Goal: Contribute content

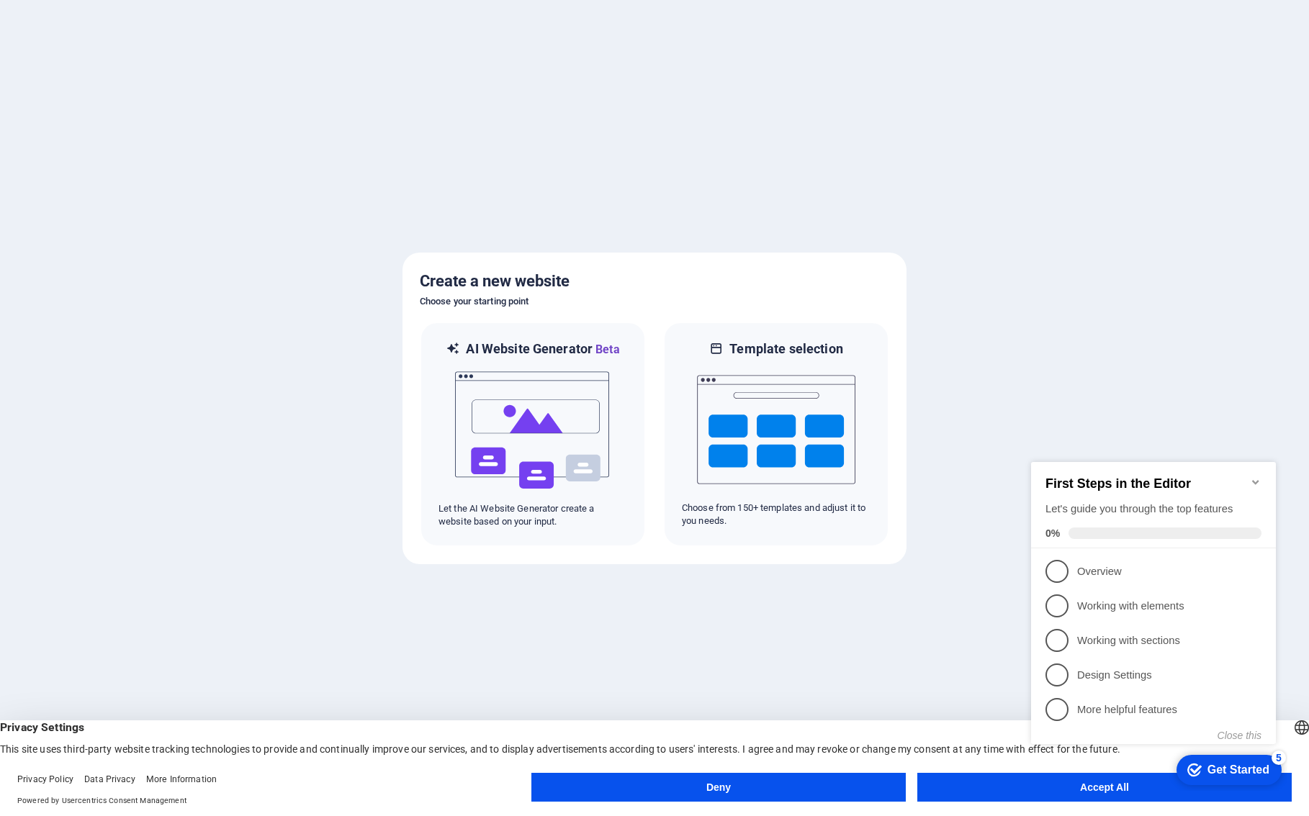
click at [1016, 782] on button "Accept All" at bounding box center [1104, 787] width 374 height 29
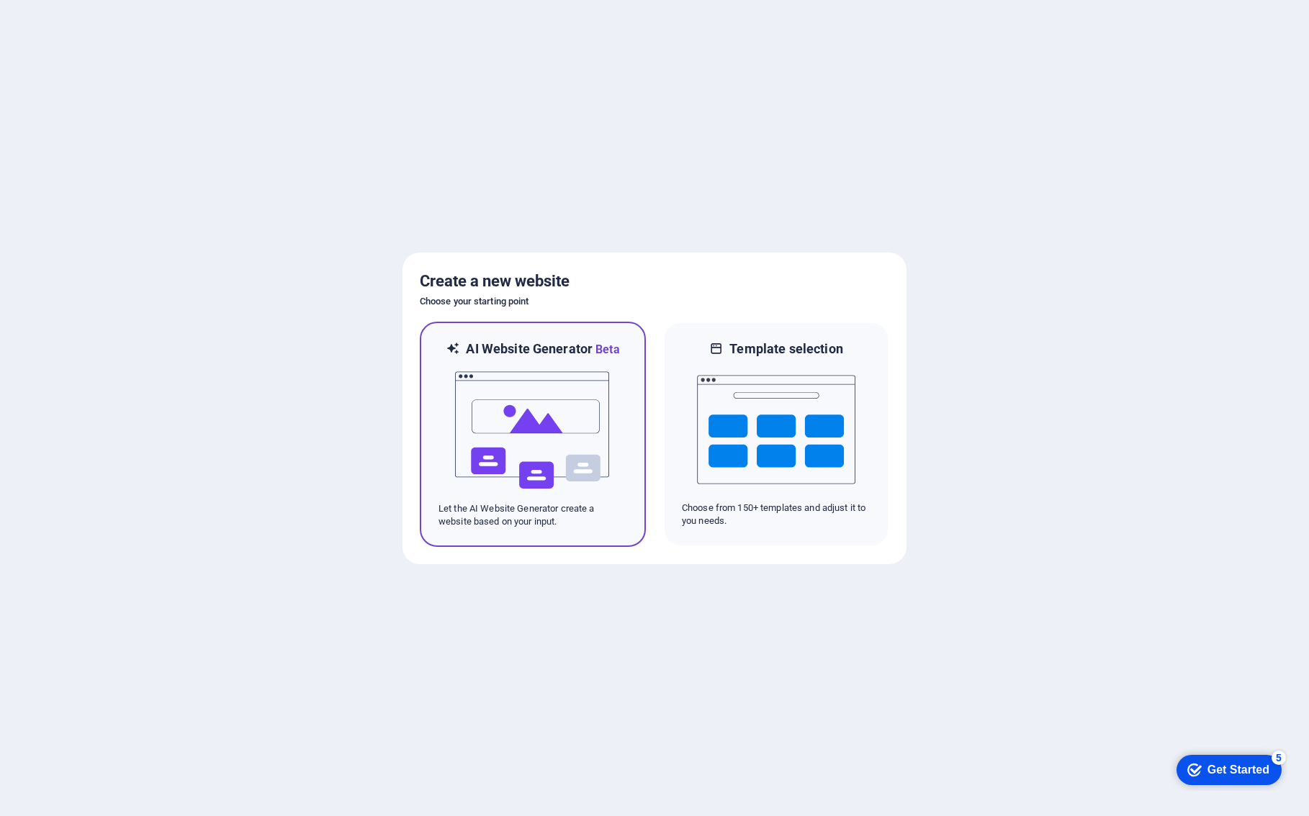
click at [520, 376] on img at bounding box center [533, 430] width 158 height 144
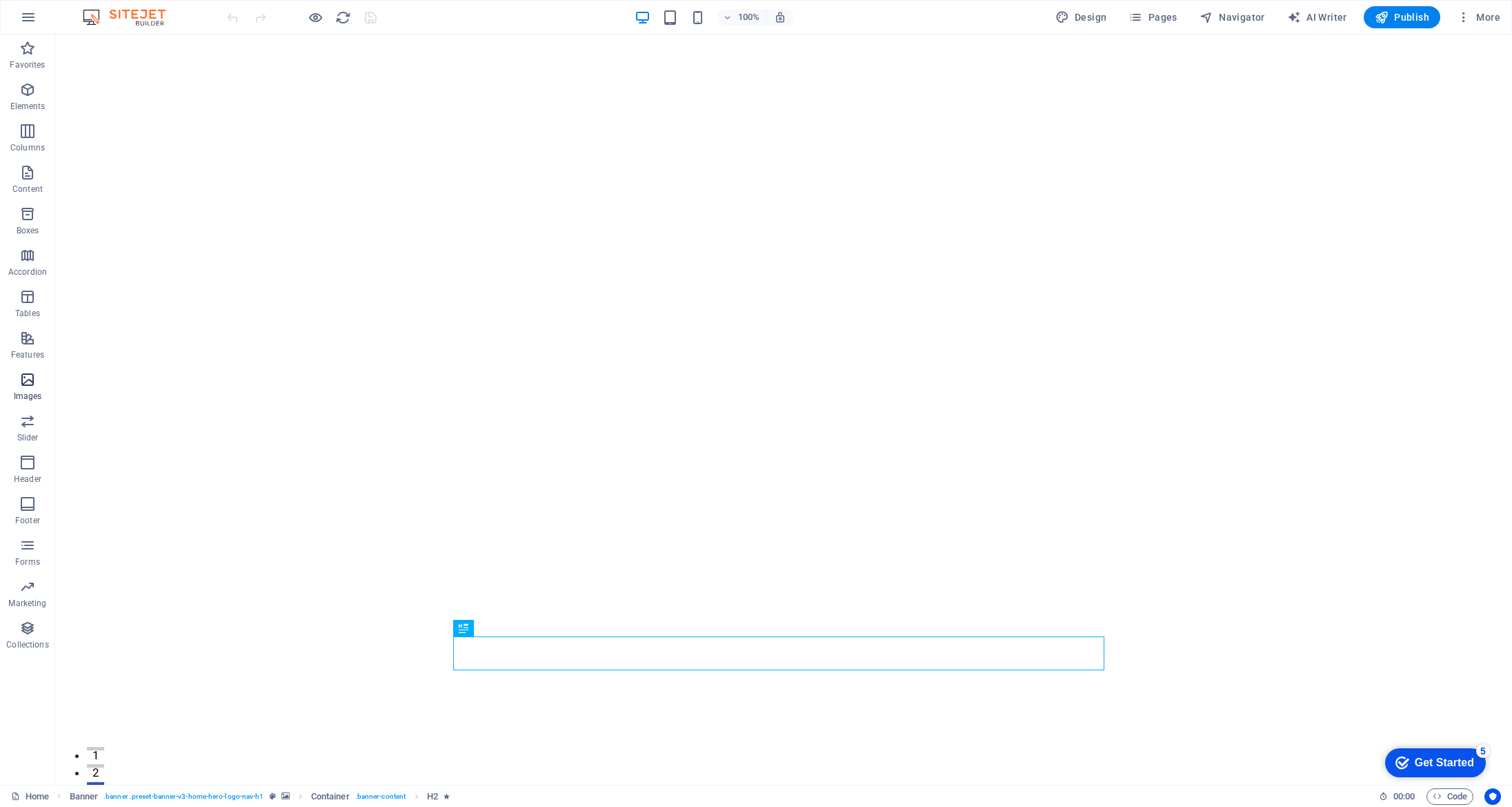
click at [31, 390] on p "Images" at bounding box center [28, 396] width 29 height 12
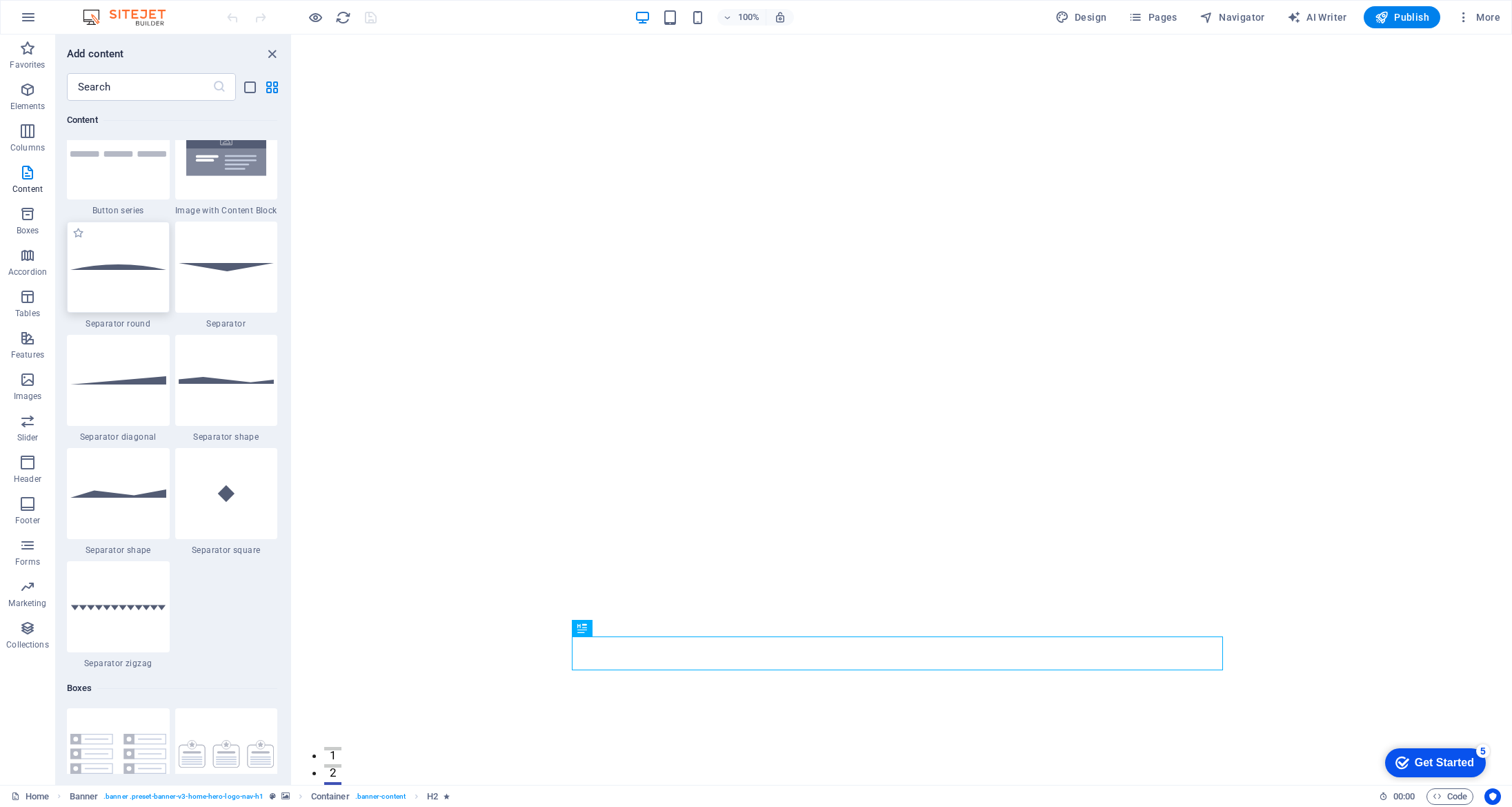
scroll to position [3238, 0]
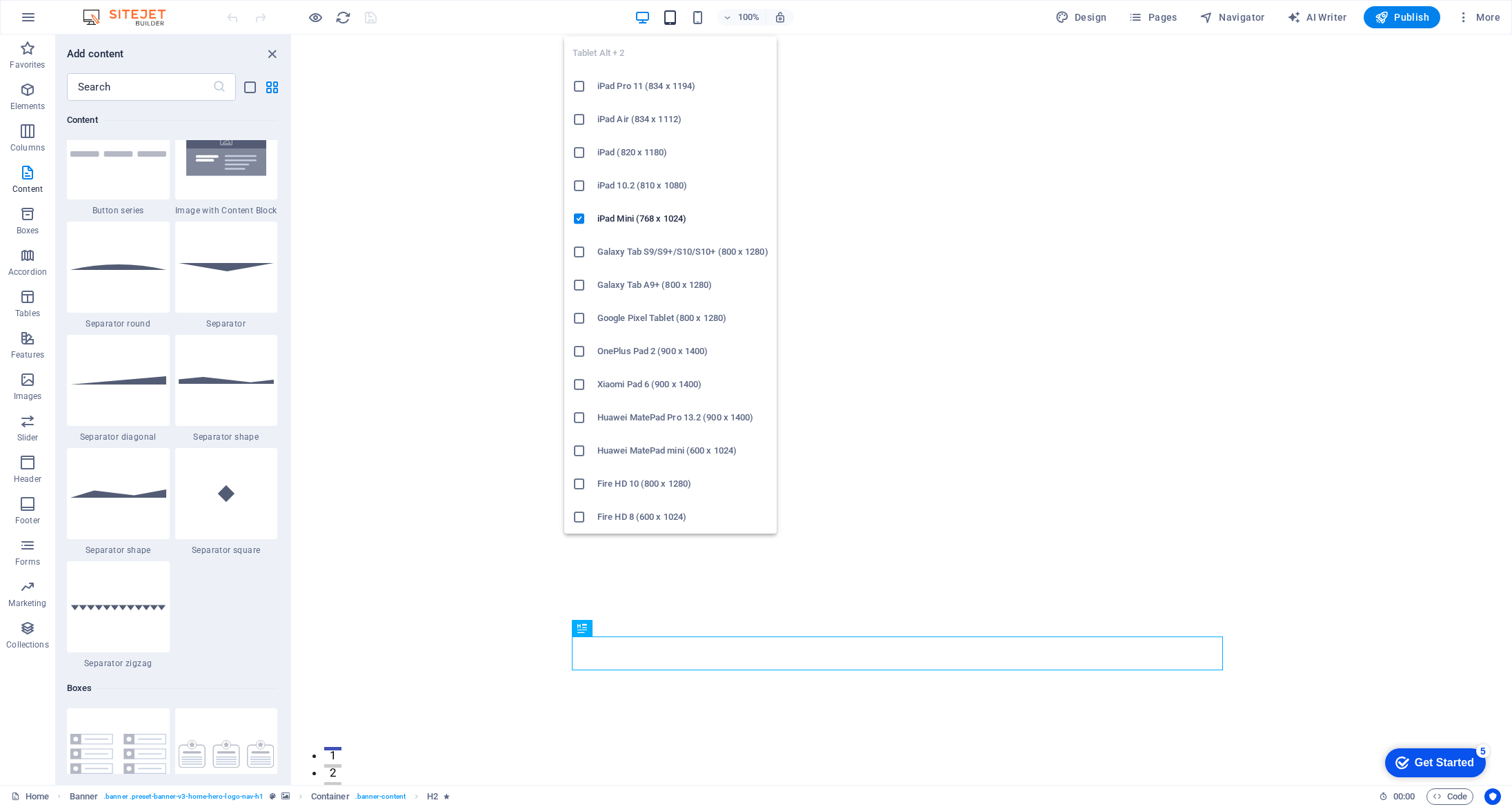
click at [674, 20] on icon "button" at bounding box center [670, 17] width 16 height 16
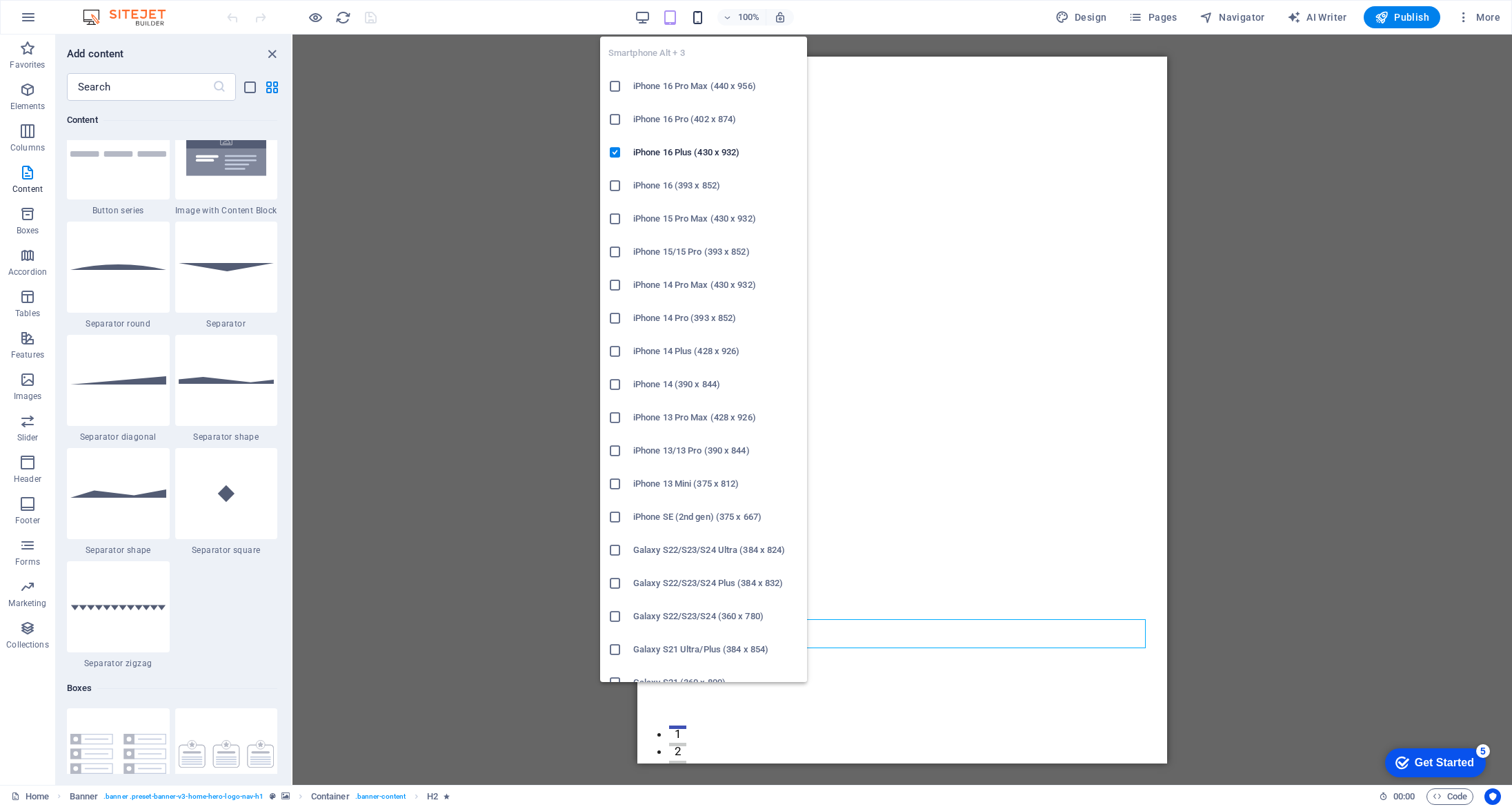
click at [697, 18] on icon "button" at bounding box center [698, 17] width 16 height 16
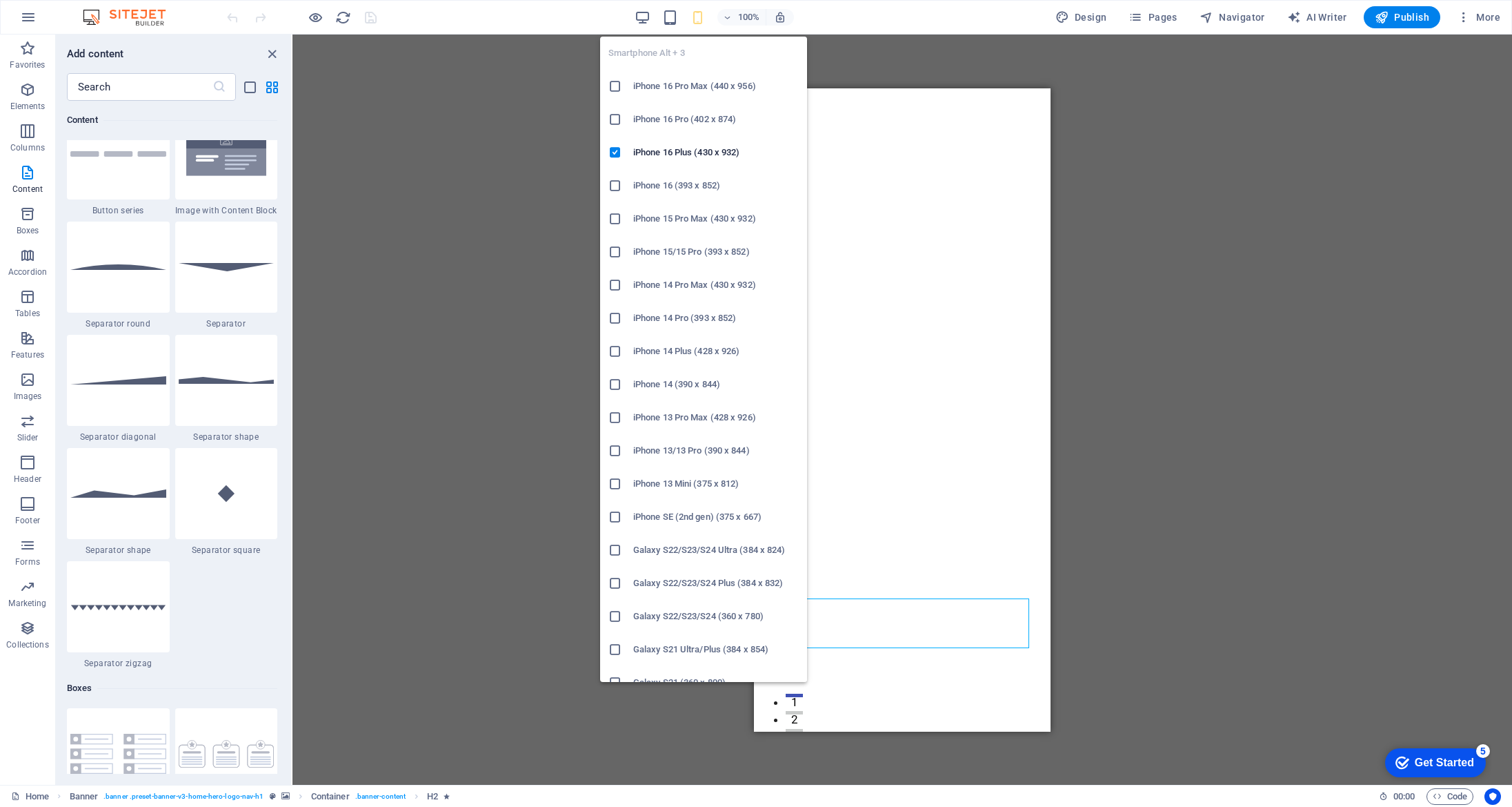
click at [614, 117] on icon at bounding box center [615, 119] width 13 height 13
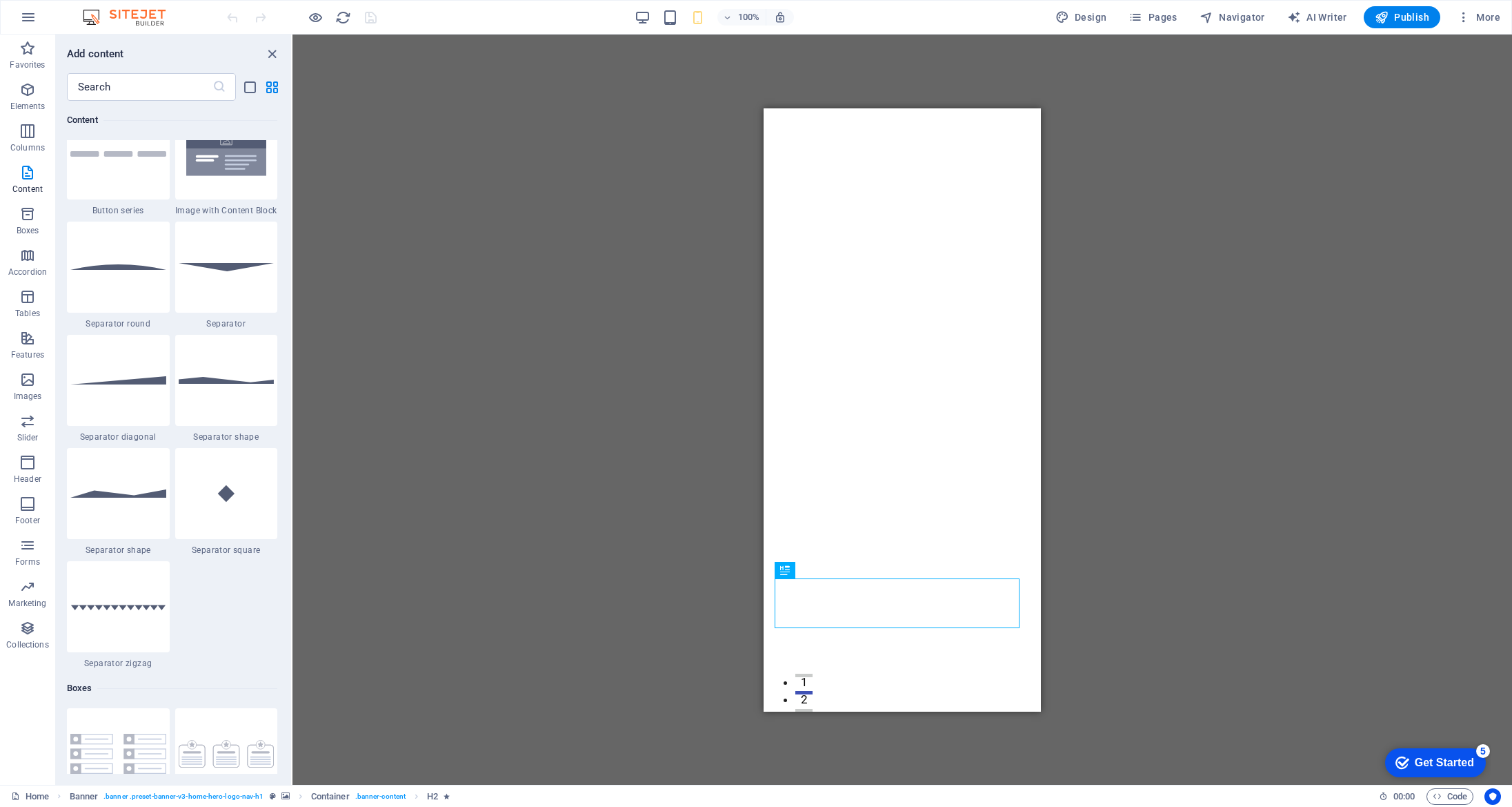
click at [994, 69] on div "Drag here to replace the existing content. Press “Ctrl” if you want to create a…" at bounding box center [902, 409] width 1220 height 749
click at [894, 679] on figure at bounding box center [903, 689] width 21 height 21
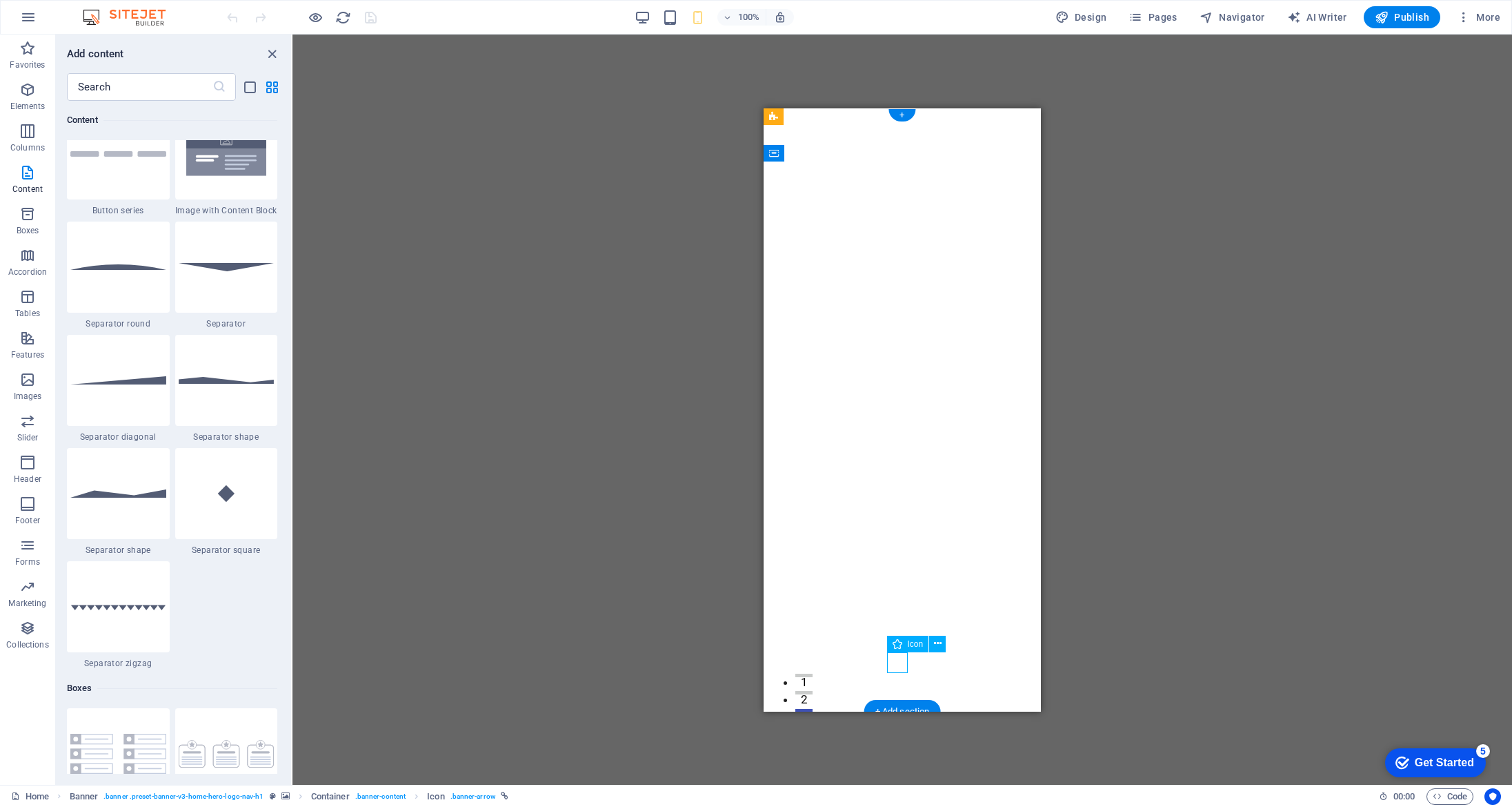
click at [895, 679] on figure at bounding box center [903, 689] width 21 height 21
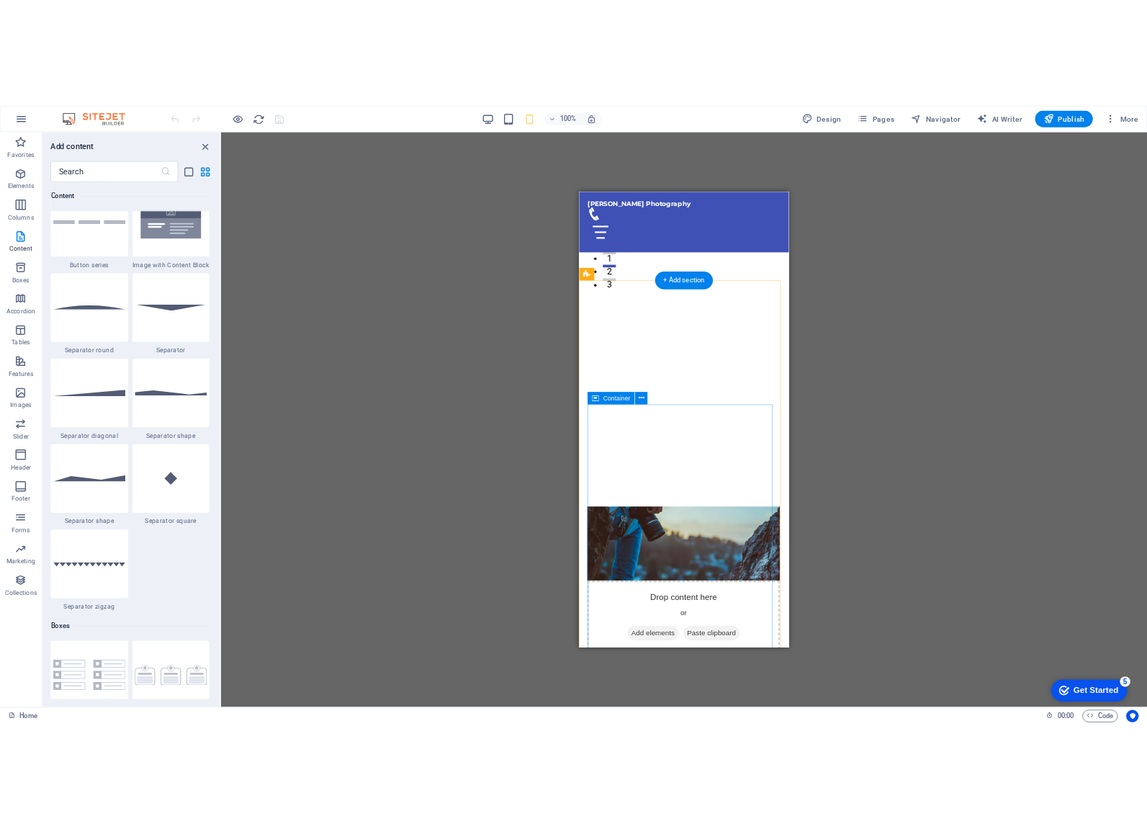
scroll to position [649, 0]
